Goal: Find specific page/section: Find specific page/section

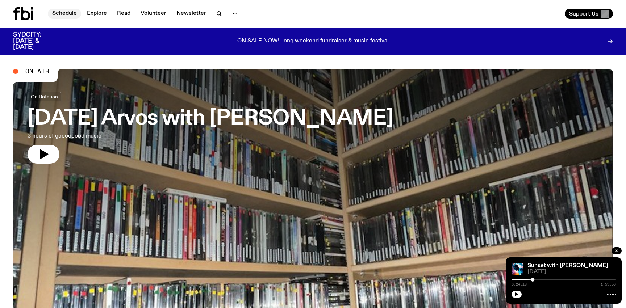
click at [72, 13] on link "Schedule" at bounding box center [64, 14] width 33 height 10
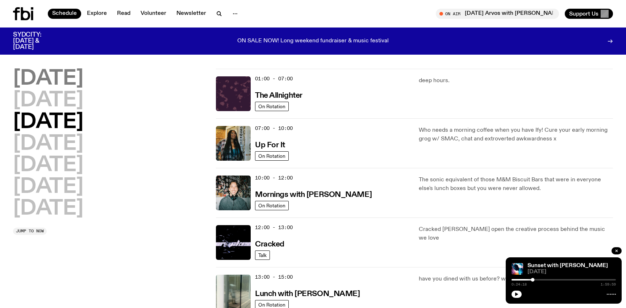
click at [74, 82] on h2 "[DATE]" at bounding box center [48, 79] width 70 height 20
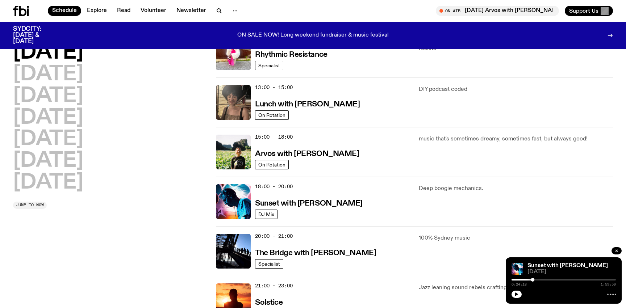
scroll to position [195, 0]
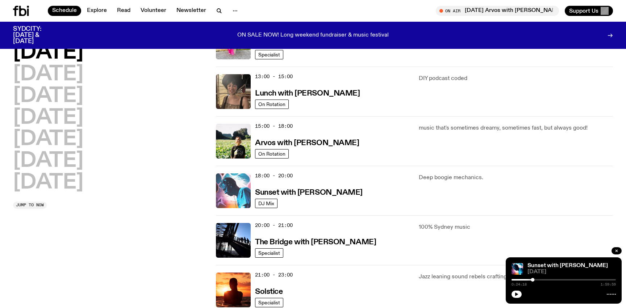
click at [232, 202] on img at bounding box center [233, 191] width 35 height 35
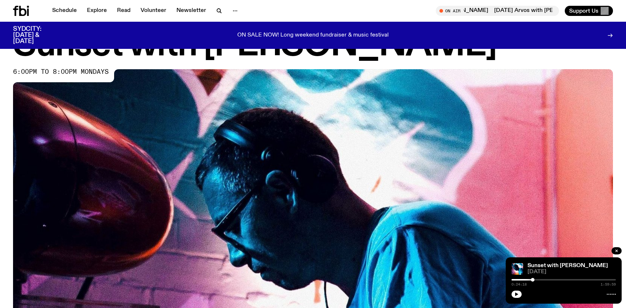
scroll to position [40, 0]
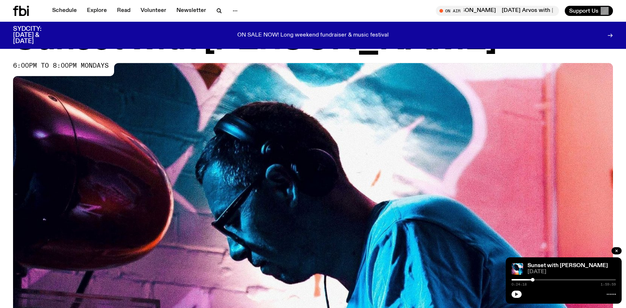
click at [517, 293] on icon "button" at bounding box center [517, 294] width 4 height 4
